Goal: Task Accomplishment & Management: Manage account settings

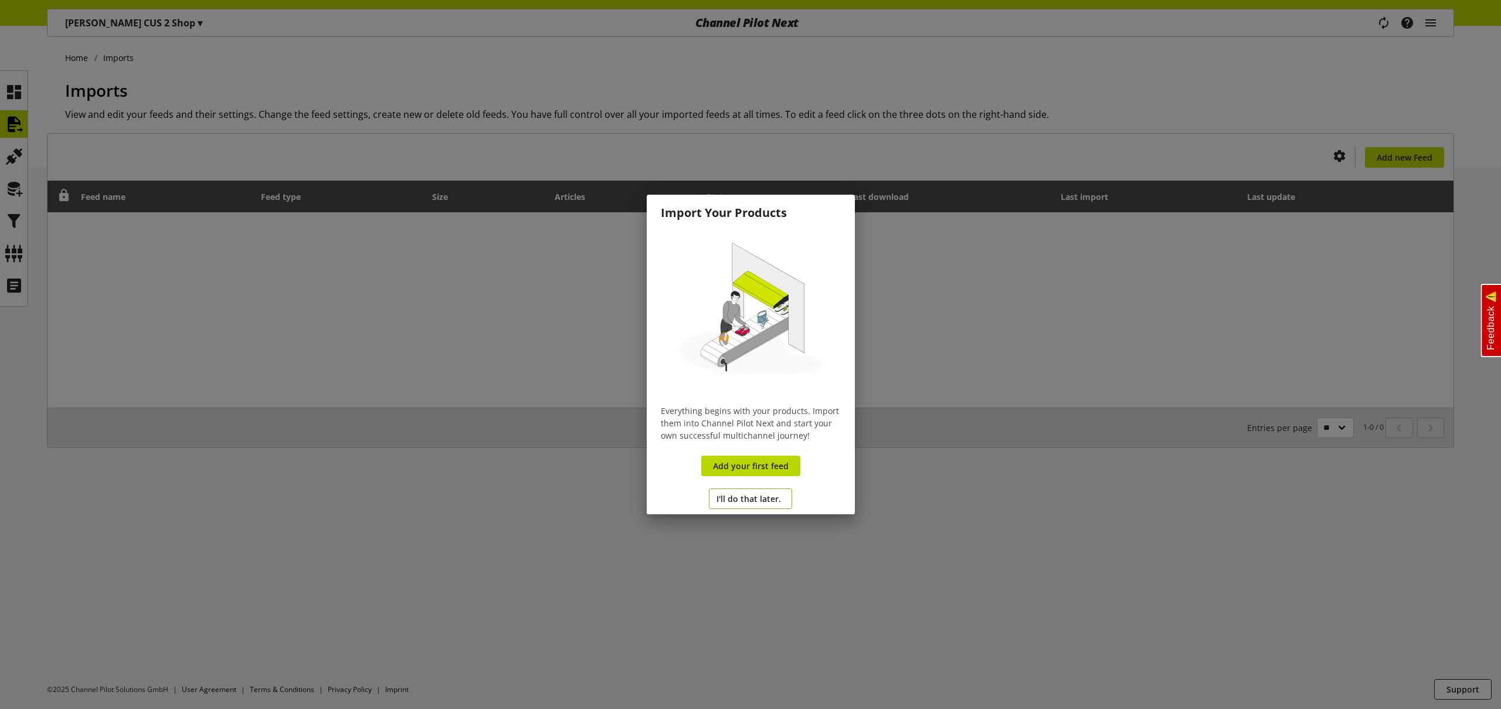
click at [773, 496] on span "I'll do that later." at bounding box center [748, 498] width 64 height 12
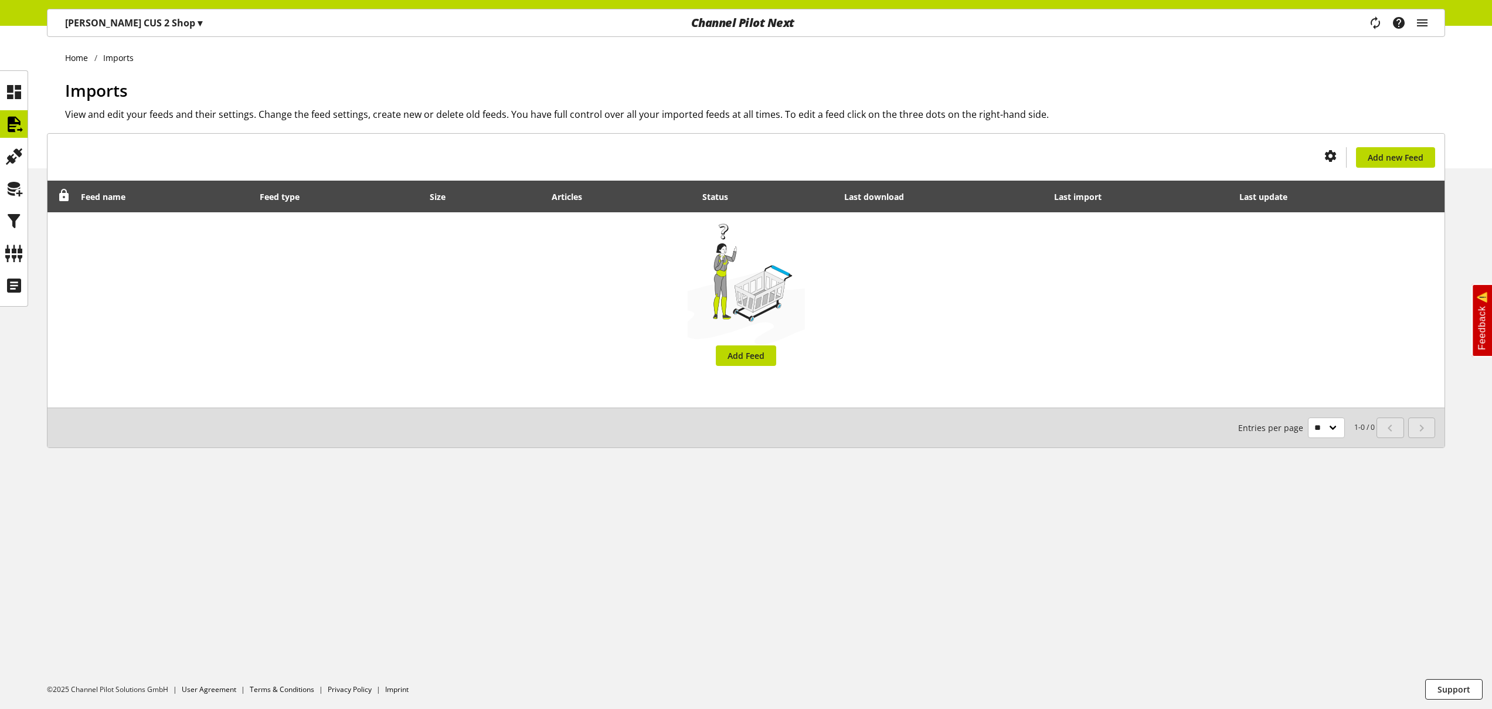
click at [1430, 21] on div "Task manager Help center [PERSON_NAME] 2 [EMAIL_ADDRESS][PERSON_NAME][DOMAIN_NA…" at bounding box center [1403, 22] width 83 height 27
click at [1427, 21] on icon "main navigation" at bounding box center [1422, 22] width 14 height 21
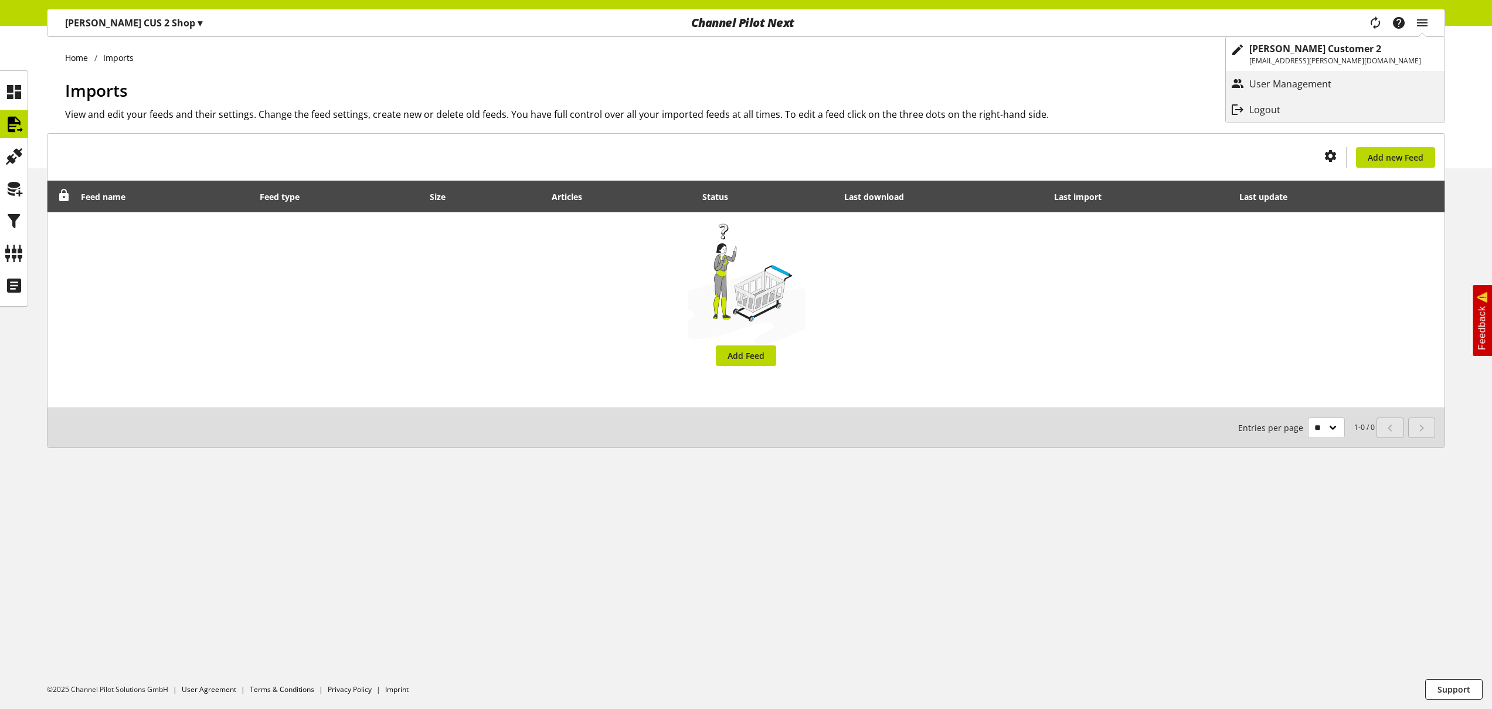
click at [1304, 112] on p "Logout" at bounding box center [1276, 110] width 55 height 14
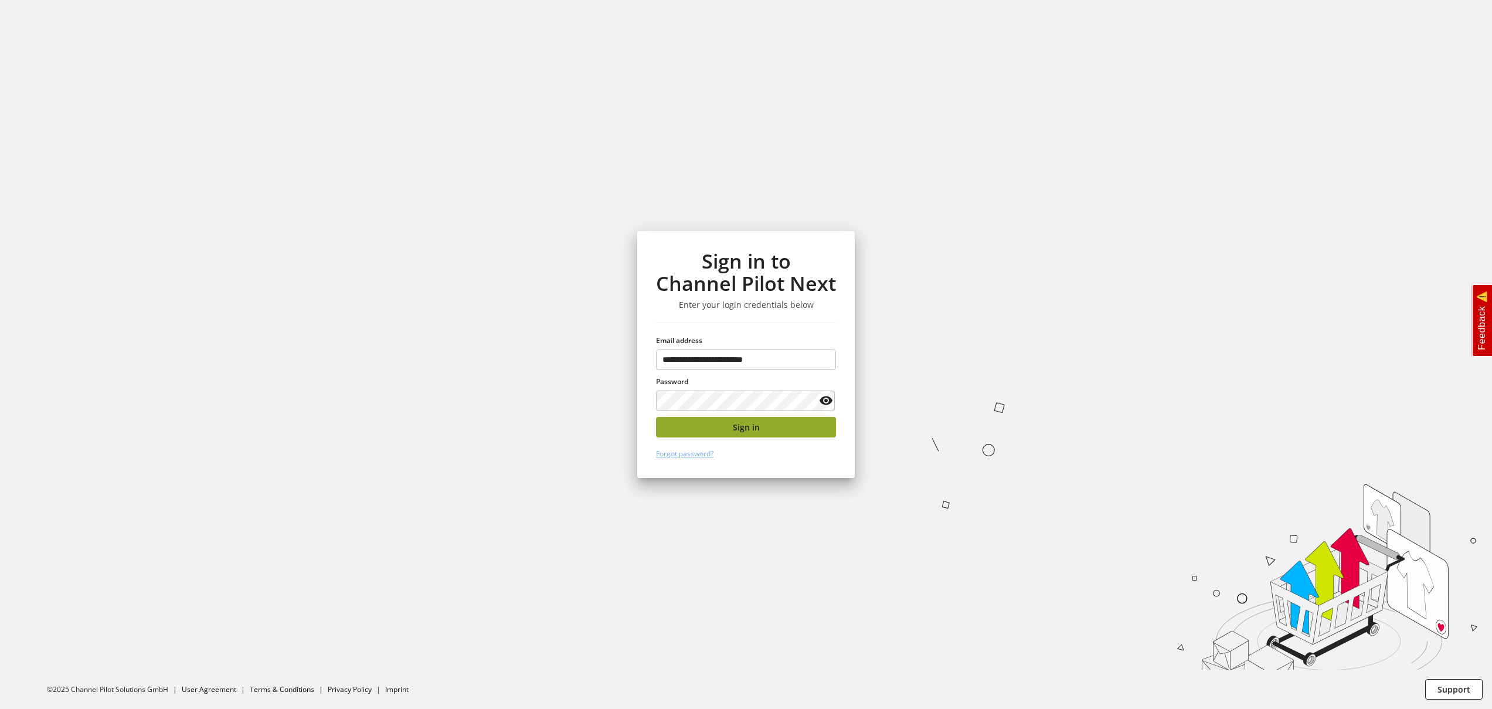
click at [780, 430] on button "Sign in" at bounding box center [746, 427] width 180 height 21
